Goal: Information Seeking & Learning: Learn about a topic

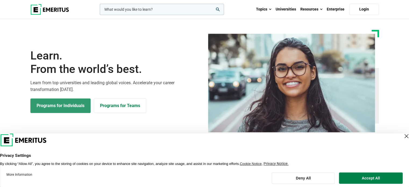
drag, startPoint x: 0, startPoint y: 0, endPoint x: 66, endPoint y: 107, distance: 125.9
click at [66, 107] on link "Programs for Individuals" at bounding box center [60, 106] width 60 height 15
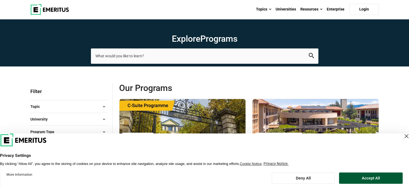
click at [357, 178] on button "Accept All" at bounding box center [371, 178] width 64 height 11
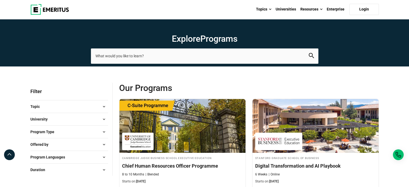
click at [95, 105] on button "Topic" at bounding box center [69, 107] width 78 height 8
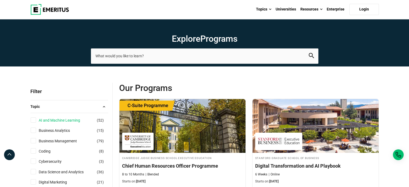
click at [58, 118] on link "AI and Machine Learning" at bounding box center [65, 120] width 52 height 6
checkbox input "true"
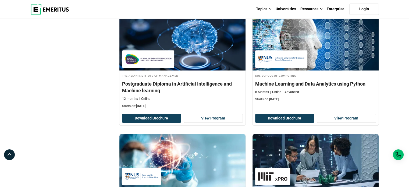
scroll to position [458, 0]
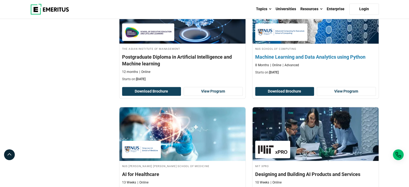
click at [278, 55] on h4 "Machine Learning and Data Analytics using Python" at bounding box center [315, 57] width 121 height 7
